Goal: Task Accomplishment & Management: Manage account settings

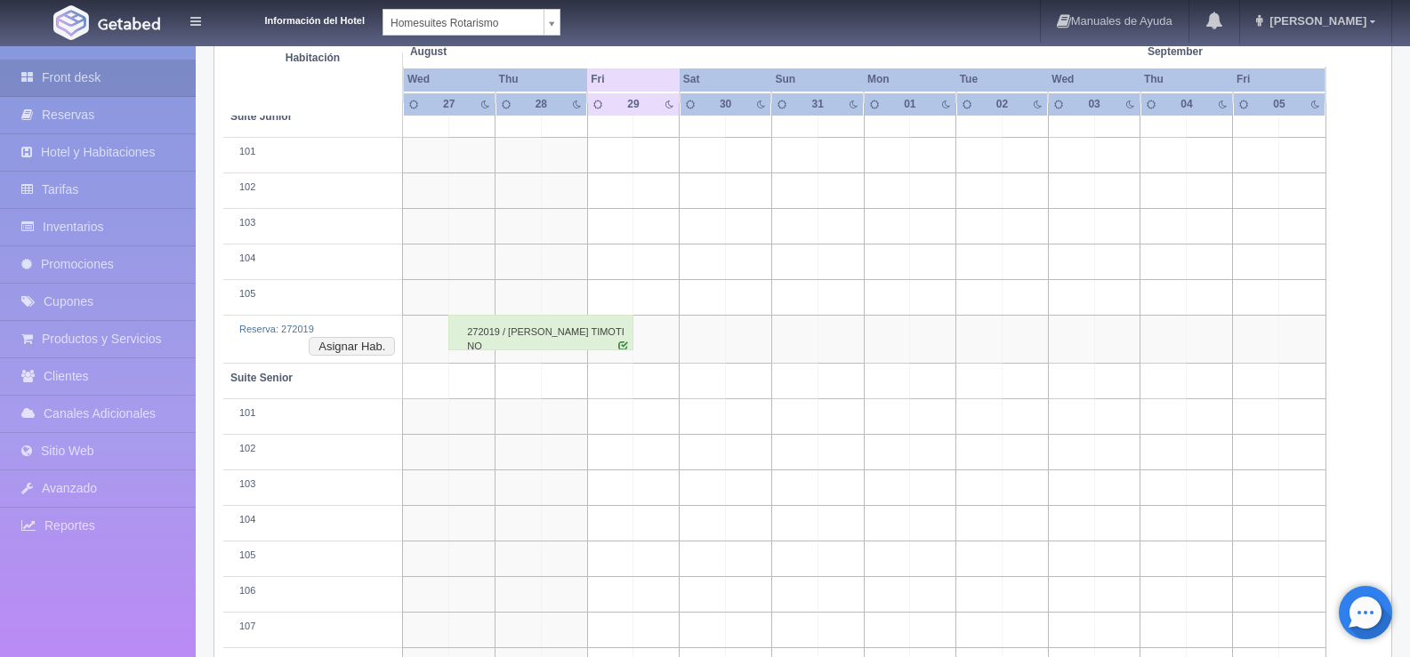
scroll to position [264, 0]
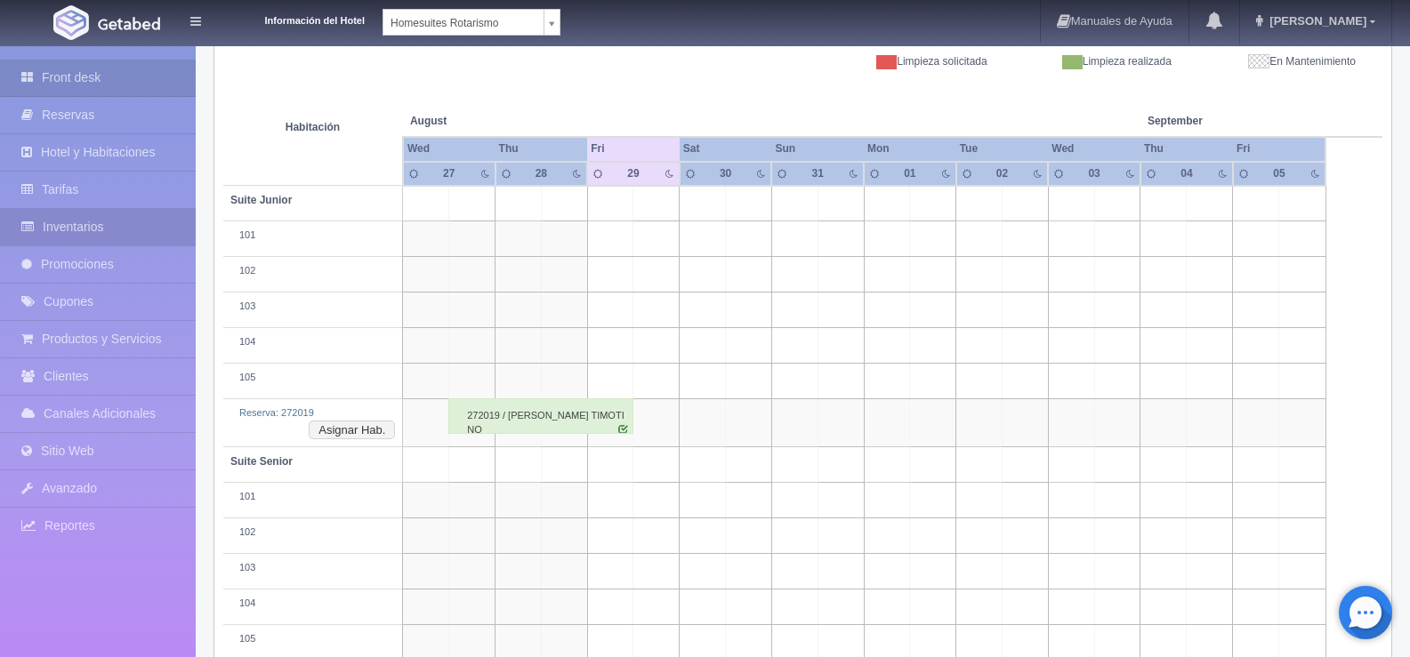
click at [112, 216] on link "Inventarios" at bounding box center [98, 227] width 196 height 36
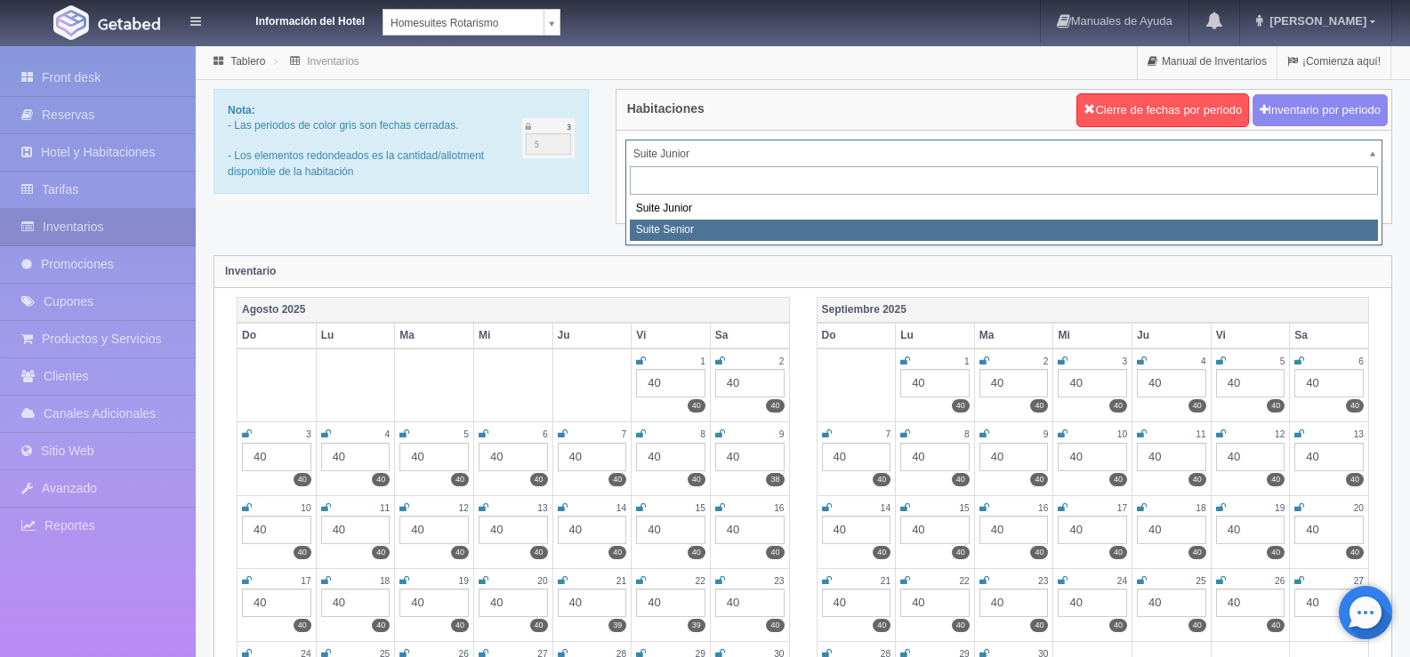
select select "1904"
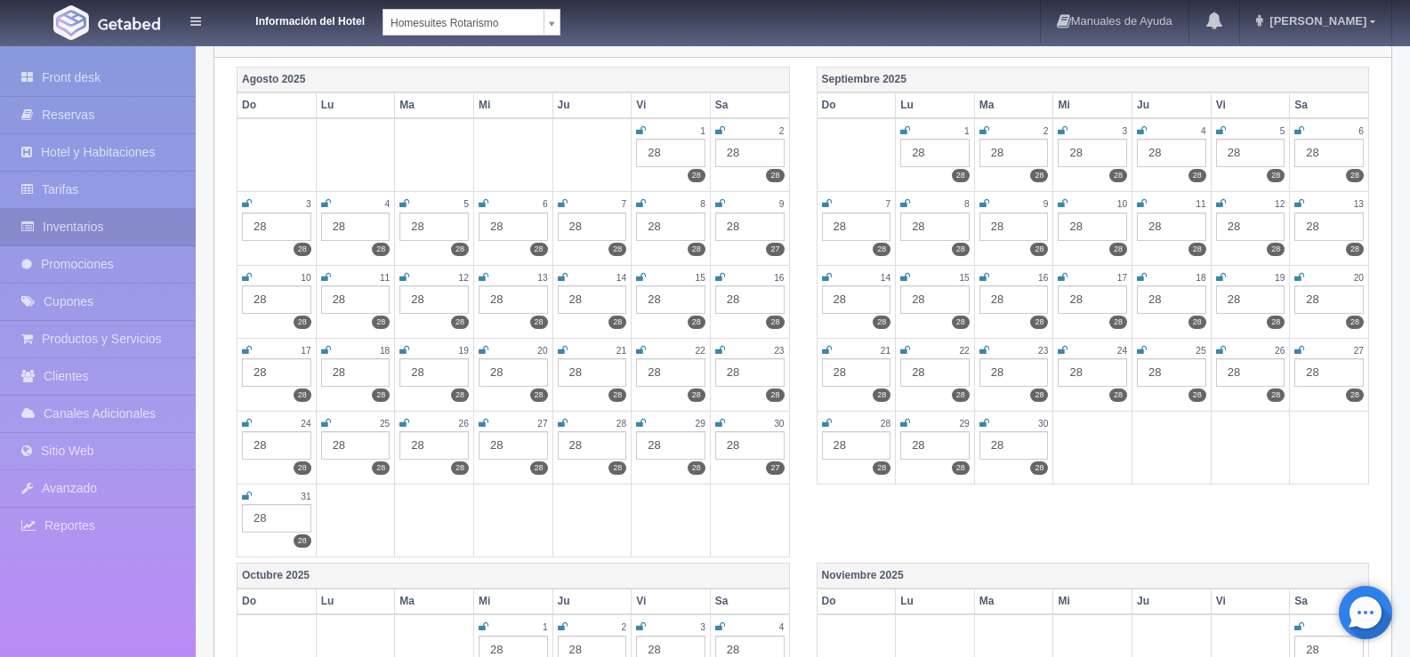
scroll to position [267, 0]
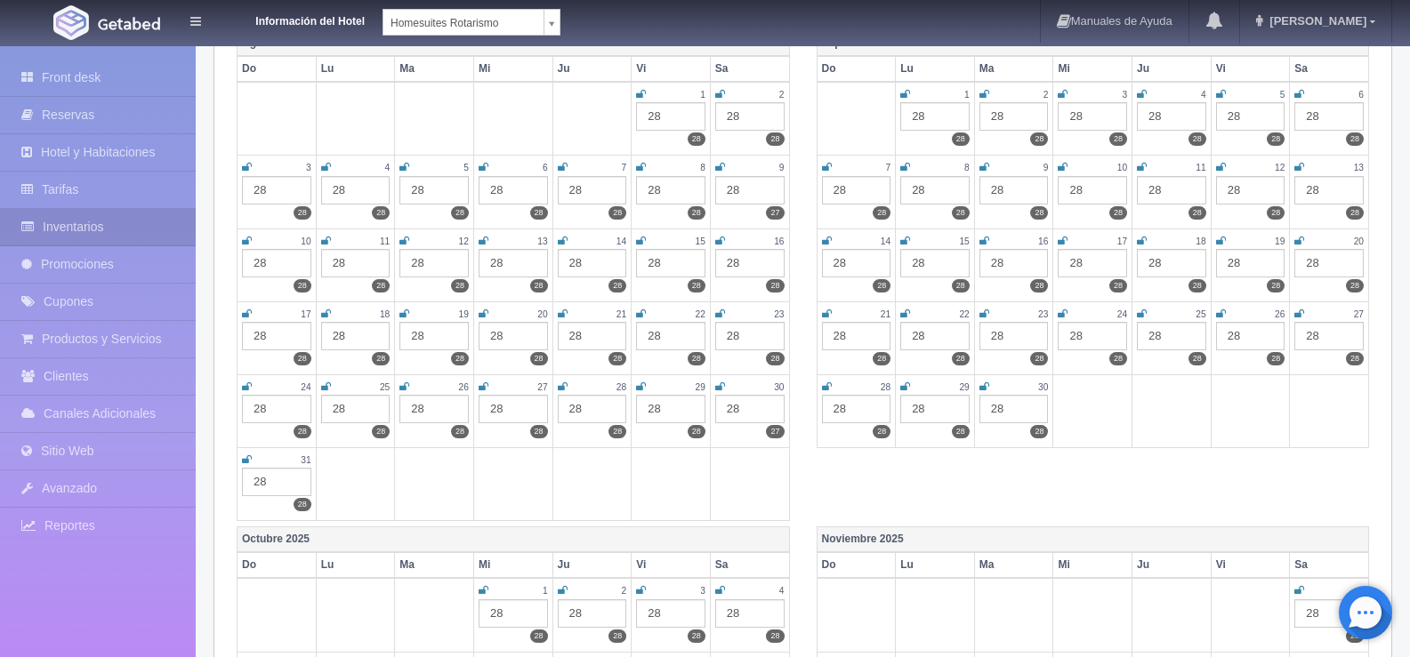
click at [673, 411] on div "28" at bounding box center [670, 409] width 69 height 28
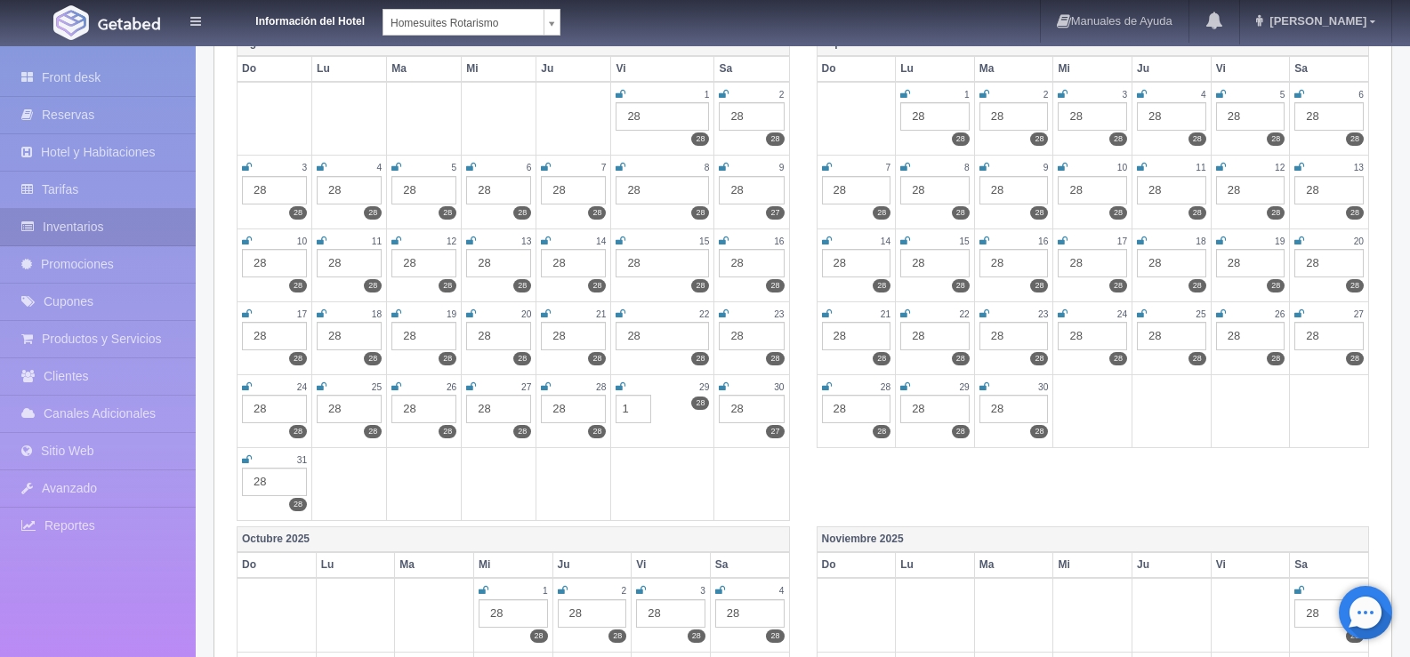
type input "1"
click at [717, 498] on td at bounding box center [751, 483] width 75 height 73
click at [849, 484] on div "Agosto 2025 Do Lu Ma Mi Ju Vi Sa 1 28 28 2 28 28 3 28 28 4 28 28 5 28 28 6 28 2…" at bounding box center [802, 278] width 1159 height 496
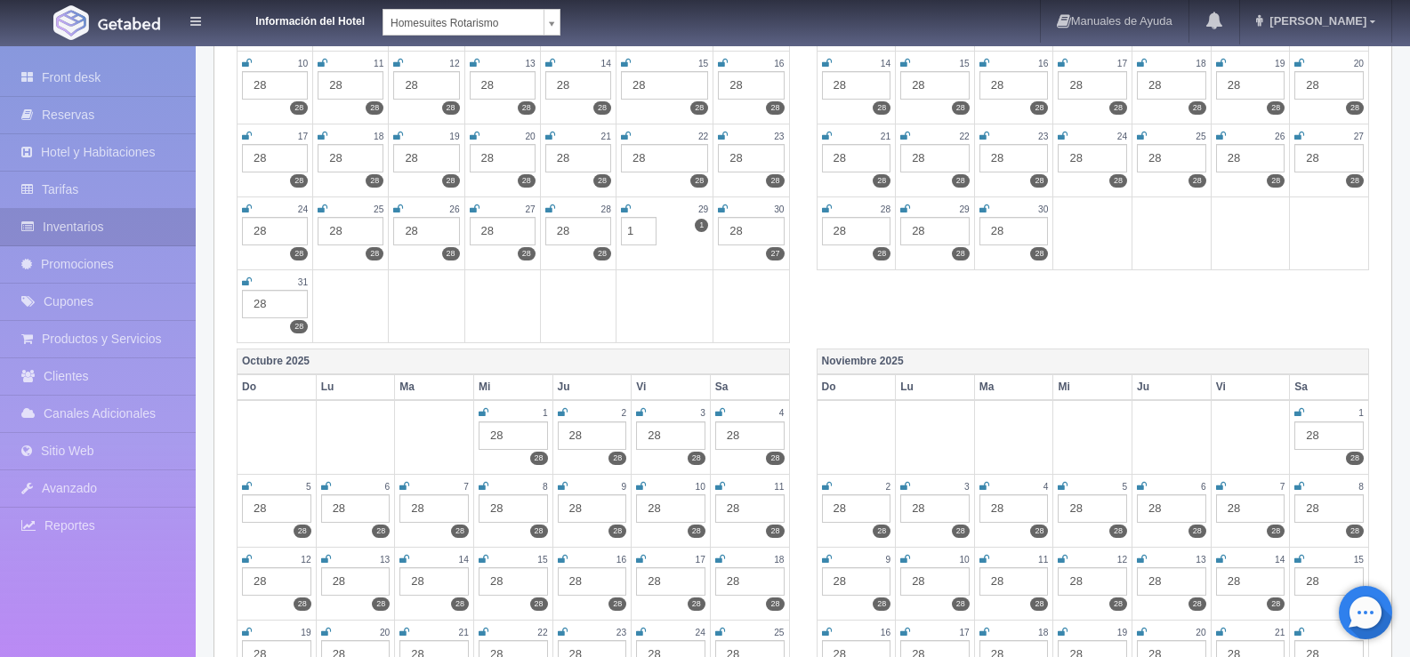
scroll to position [0, 0]
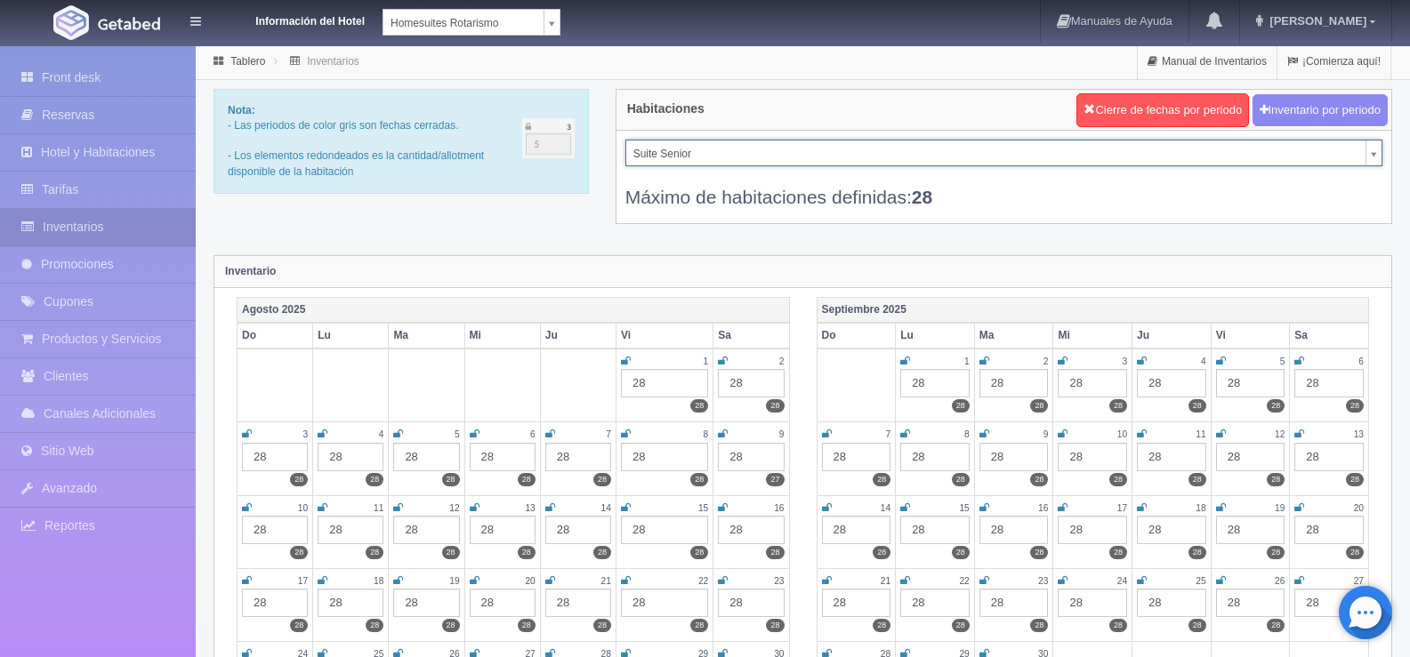
click at [130, 12] on picture at bounding box center [128, 22] width 71 height 43
